Goal: Task Accomplishment & Management: Use online tool/utility

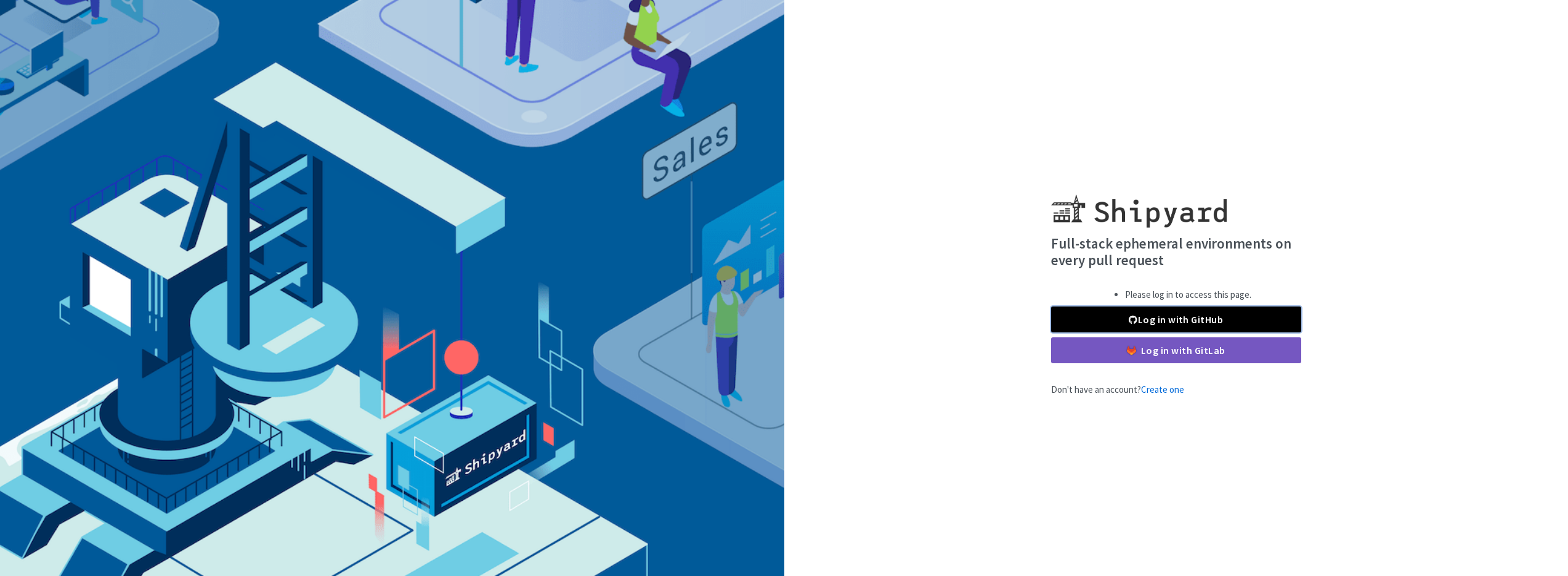
click at [1136, 318] on span at bounding box center [1133, 319] width 9 height 10
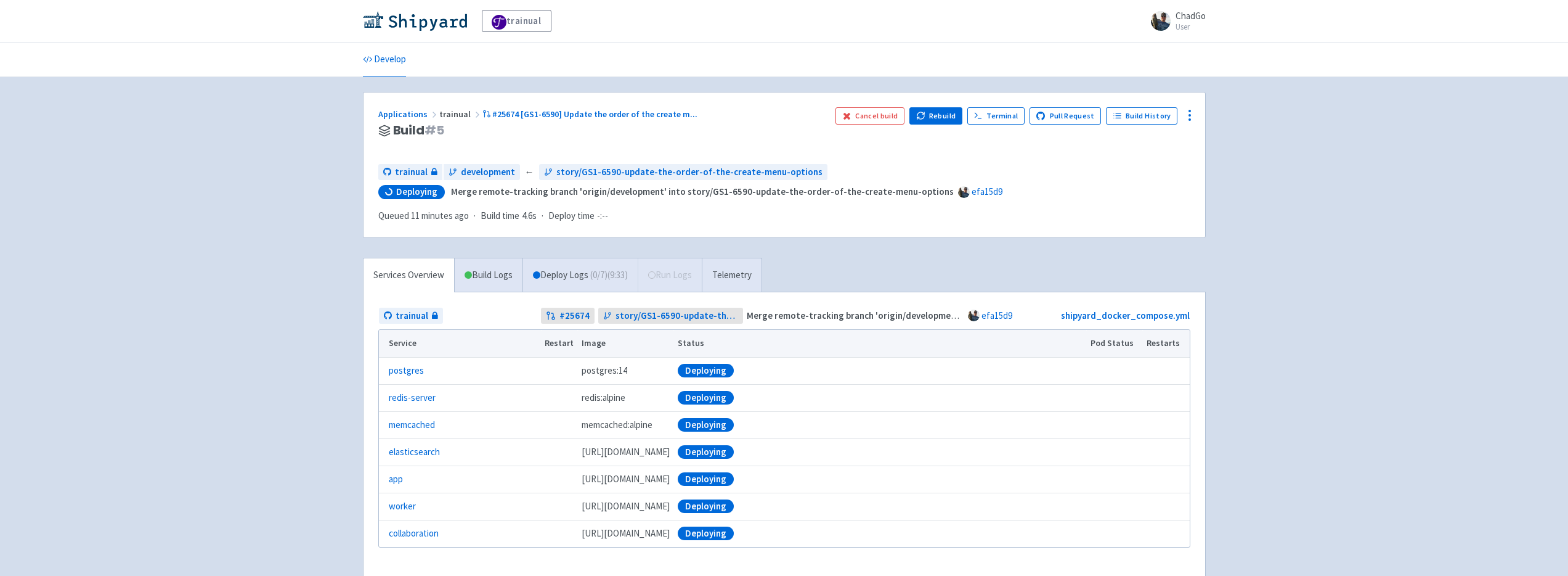
click at [261, 335] on div "trainual ChadGo User Profile Sign out Develop" at bounding box center [784, 303] width 1568 height 607
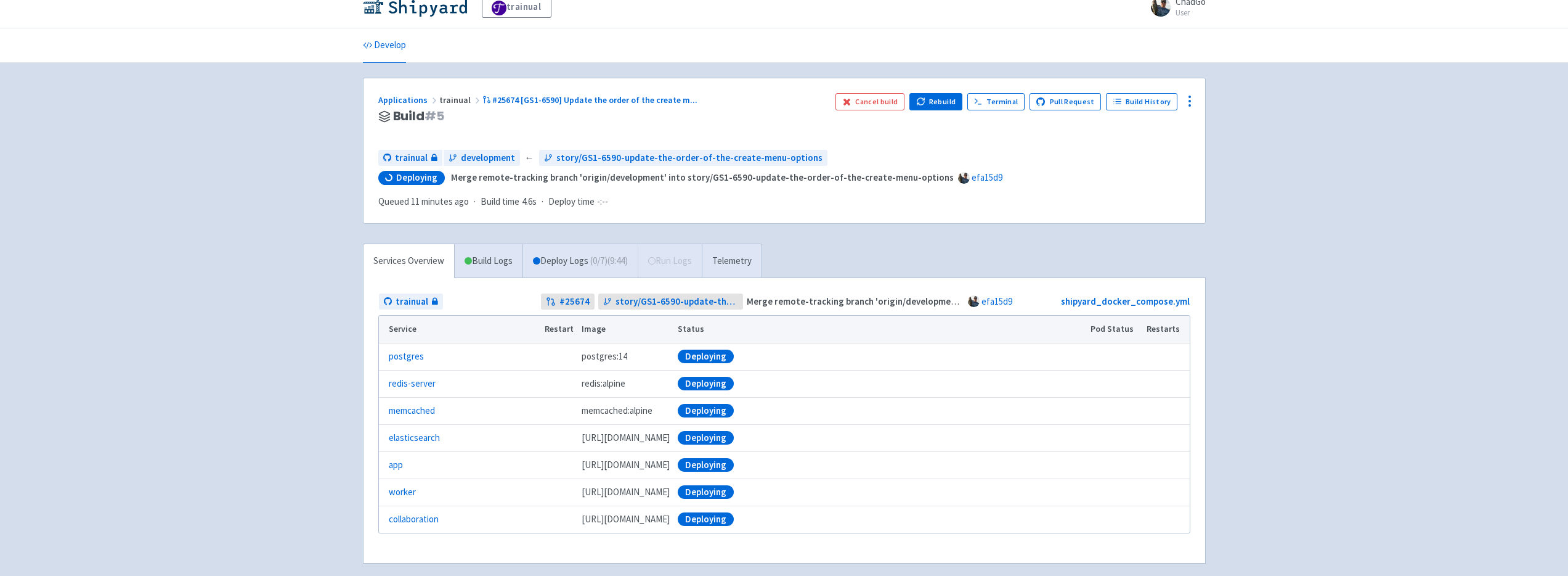
scroll to position [24, 0]
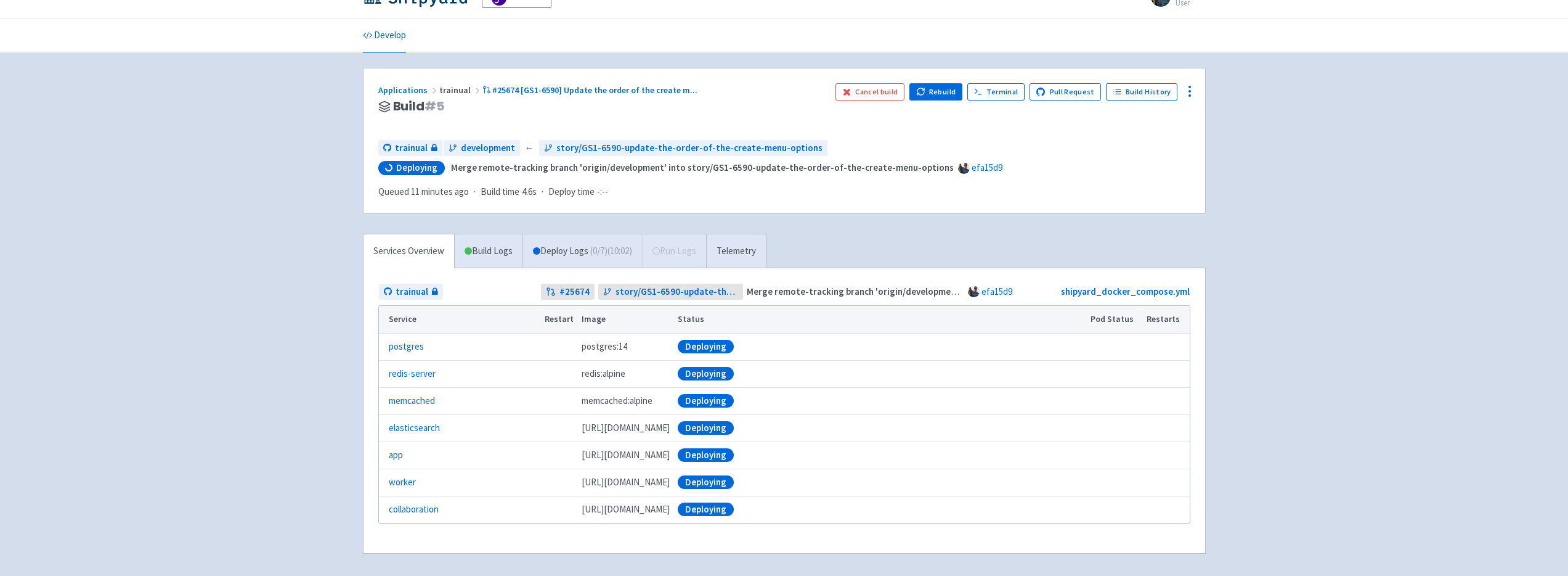
click at [259, 335] on div "trainual ChadGo User Profile Sign out Develop" at bounding box center [784, 279] width 1568 height 607
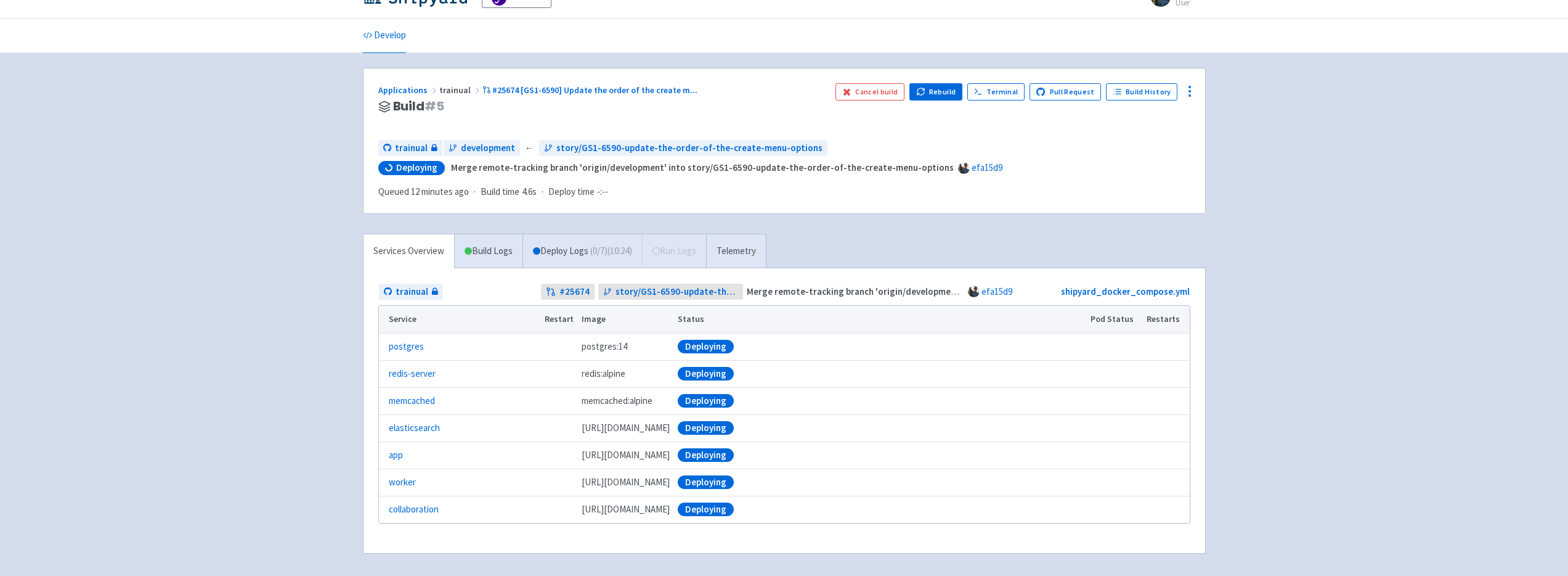
click at [259, 335] on div "trainual ChadGo User Profile Sign out Develop" at bounding box center [784, 279] width 1568 height 607
click at [260, 335] on div "trainual ChadGo User Profile Sign out Develop" at bounding box center [784, 279] width 1568 height 607
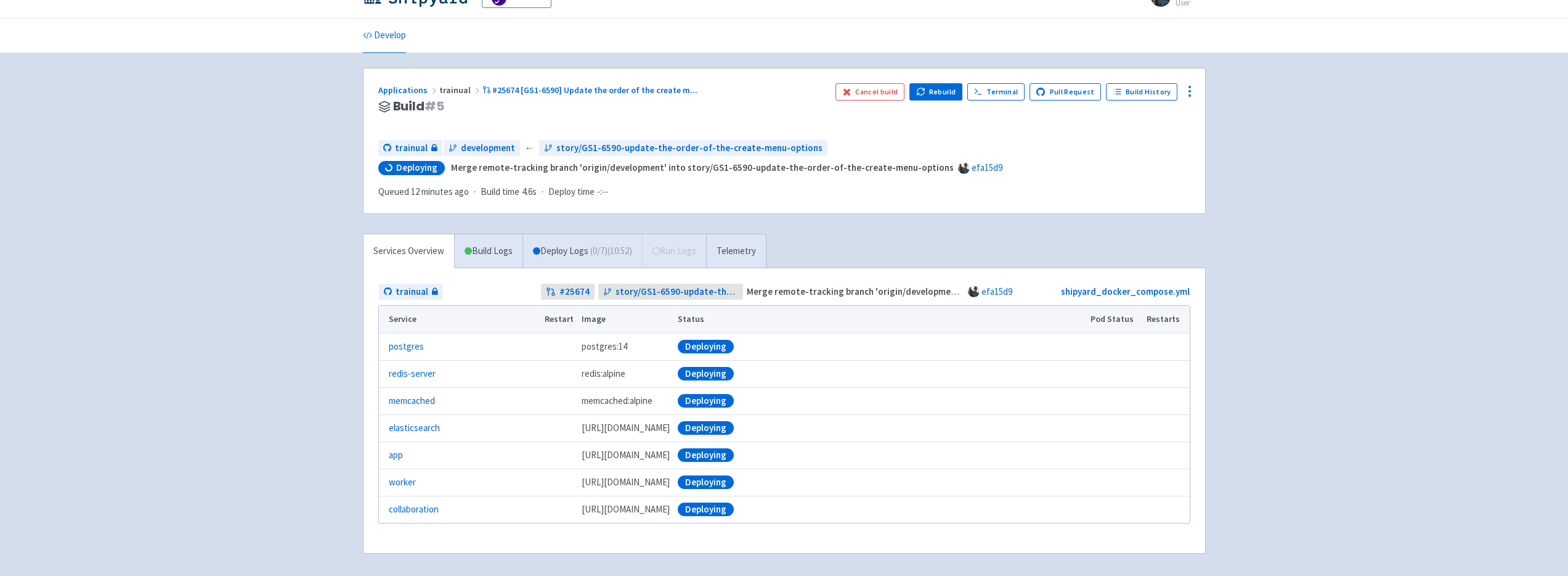
click at [260, 335] on div "trainual ChadGo User Profile Sign out Develop" at bounding box center [784, 279] width 1568 height 607
click at [255, 352] on div "trainual ChadGo User Profile Sign out Develop" at bounding box center [784, 279] width 1568 height 607
click at [194, 223] on div "trainual ChadGo User Profile Sign out Develop" at bounding box center [784, 279] width 1568 height 607
